Goal: Entertainment & Leisure: Consume media (video, audio)

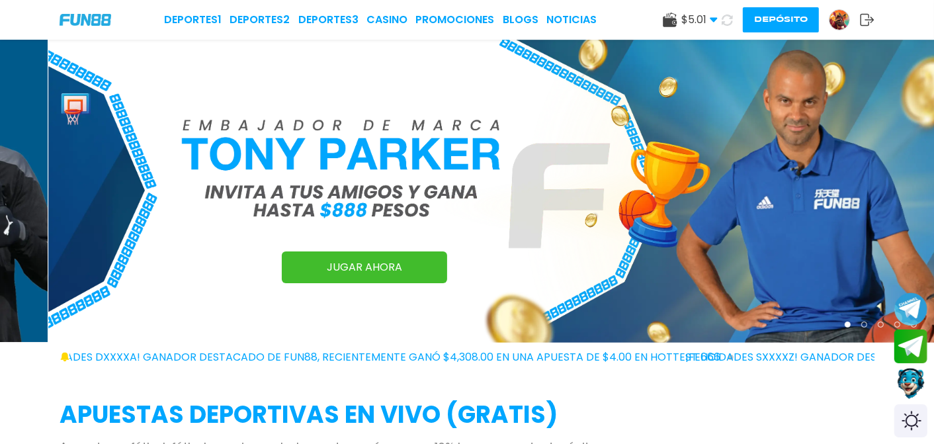
click at [728, 15] on icon at bounding box center [727, 20] width 12 height 12
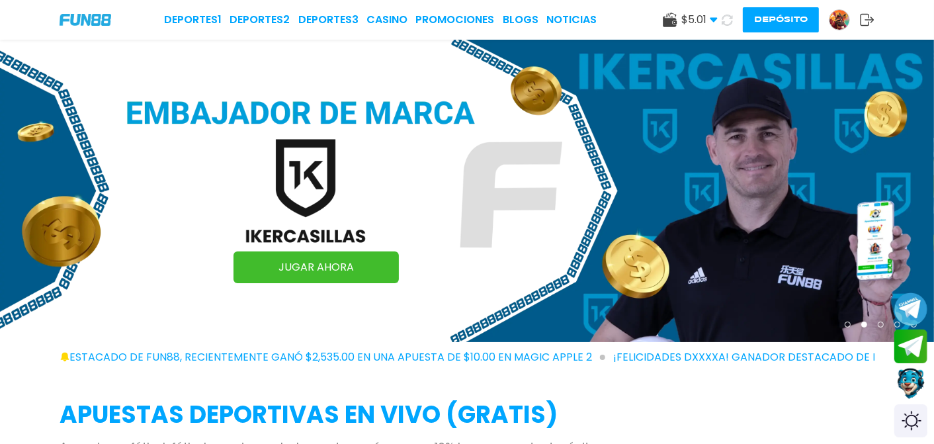
click at [386, 10] on div "Deportes 1 Deportes 2 Deportes 3 CASINO Promociones BLOGS NOTICIAS $ 5.01 Diner…" at bounding box center [467, 20] width 934 height 40
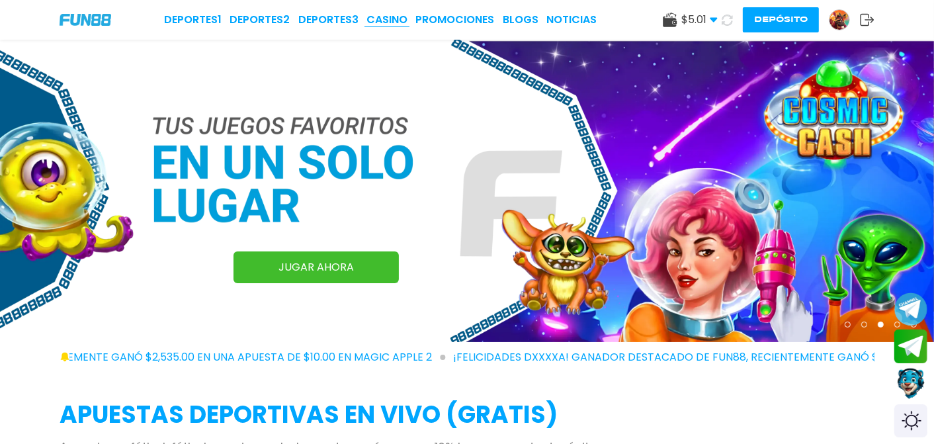
click at [380, 24] on link "CASINO" at bounding box center [387, 20] width 41 height 16
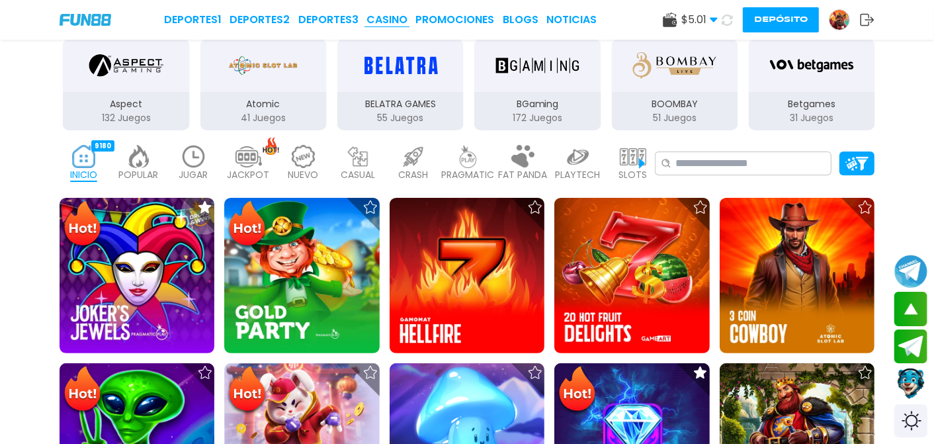
scroll to position [220, 0]
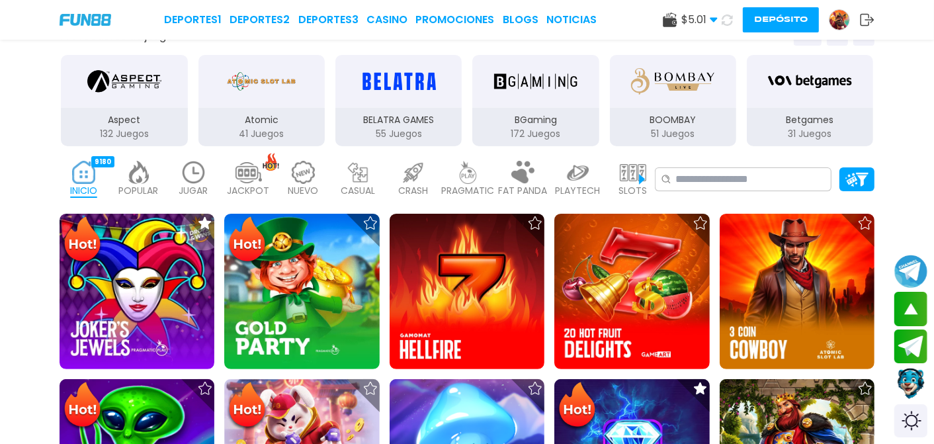
click at [199, 184] on p "JUGAR" at bounding box center [193, 191] width 29 height 14
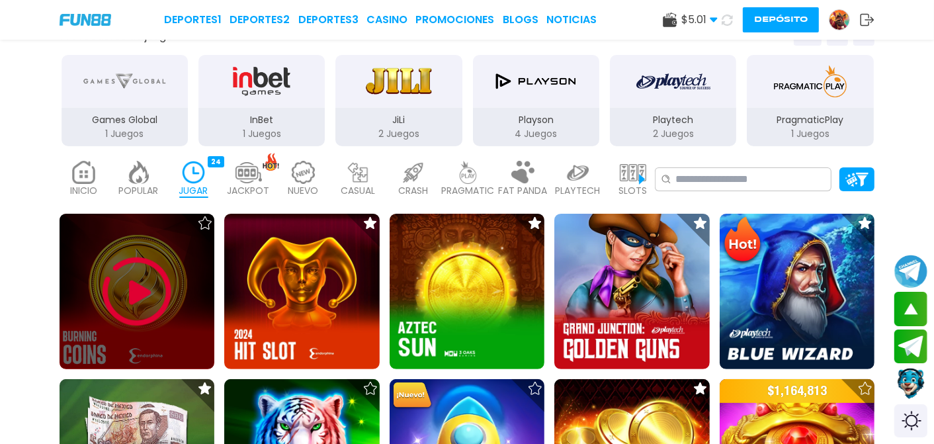
click at [206, 223] on icon at bounding box center [205, 222] width 13 height 13
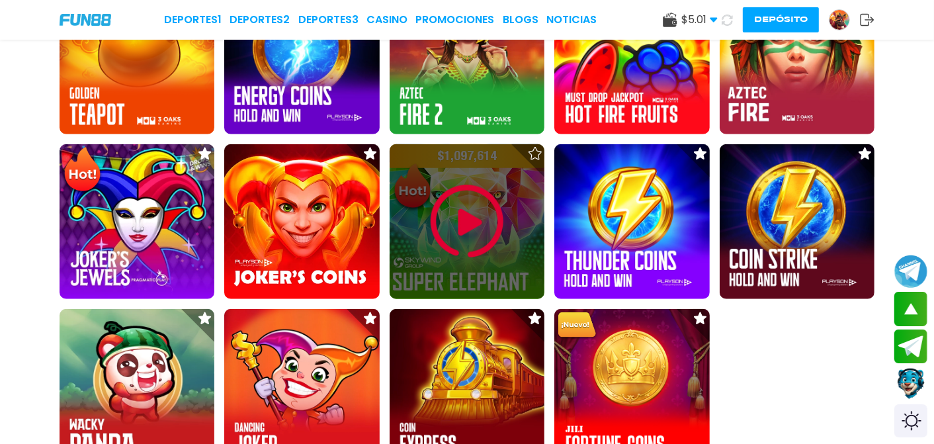
scroll to position [809, 0]
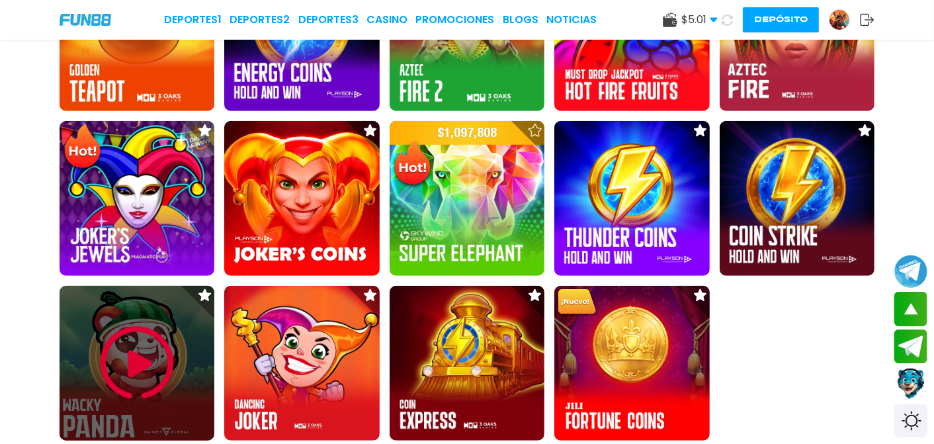
click at [126, 343] on img at bounding box center [136, 363] width 79 height 79
